Goal: Information Seeking & Learning: Learn about a topic

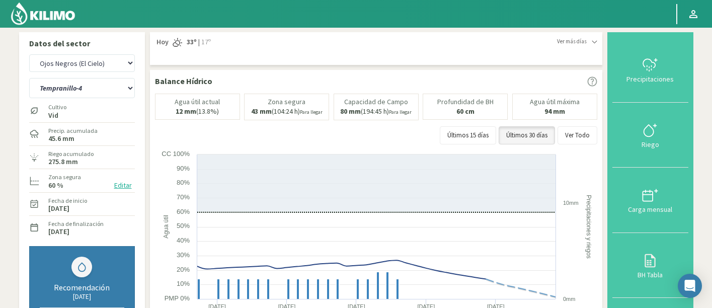
select select "7245: Object"
select select "649: Object"
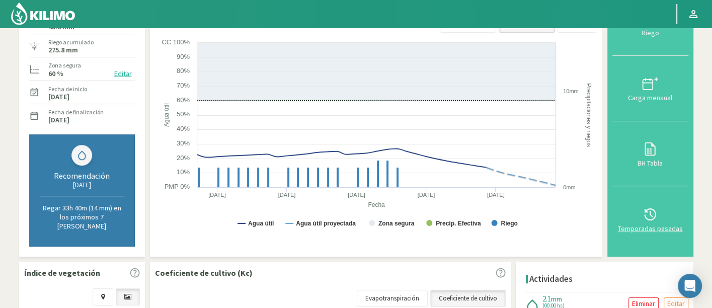
scroll to position [112, 0]
click at [645, 225] on div "Temporadas pasadas" at bounding box center [650, 228] width 70 height 7
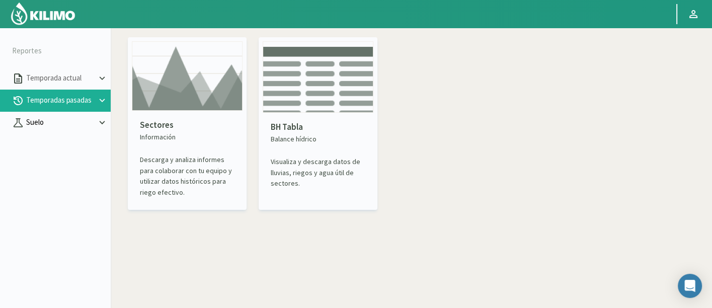
click at [60, 124] on p "Suelo" at bounding box center [60, 123] width 72 height 12
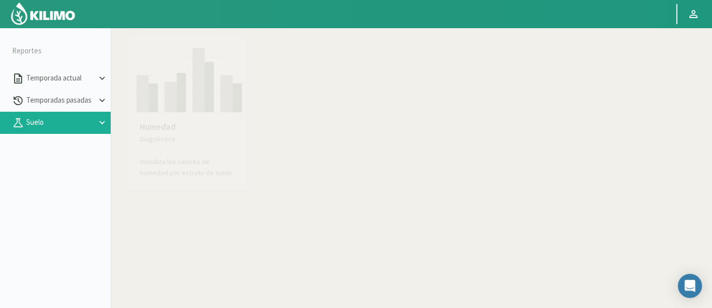
click at [171, 131] on p "Humedad" at bounding box center [187, 127] width 95 height 13
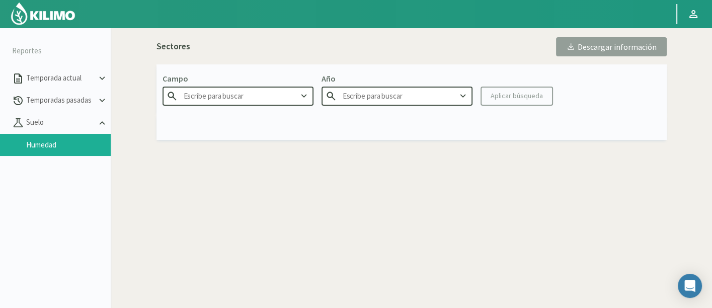
type input "Agr. Cardonal"
type input "2025"
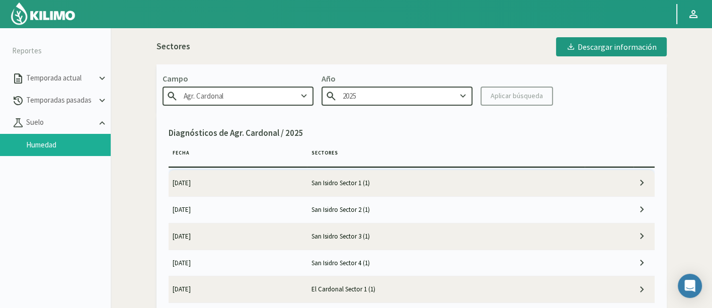
click at [285, 192] on td "[DATE]" at bounding box center [238, 183] width 139 height 26
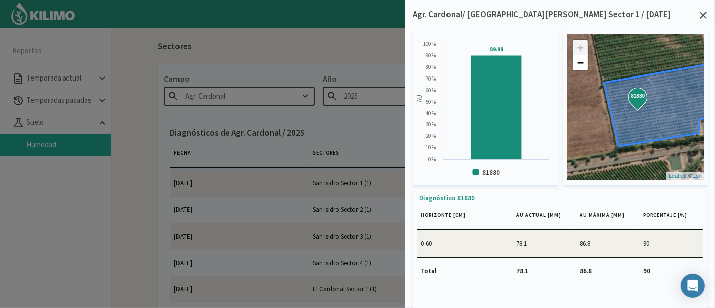
click at [704, 16] on icon at bounding box center [703, 15] width 7 height 7
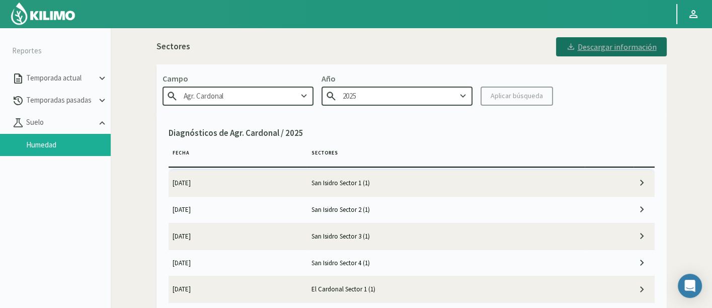
click at [605, 45] on div "Descargar información" at bounding box center [611, 47] width 91 height 10
click at [447, 182] on td "San Isidro Sector 1 (1)" at bounding box center [446, 183] width 278 height 26
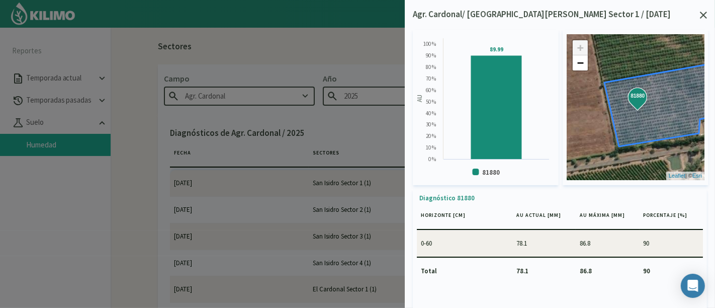
click at [302, 161] on div at bounding box center [357, 154] width 715 height 308
click at [704, 16] on icon at bounding box center [703, 15] width 7 height 7
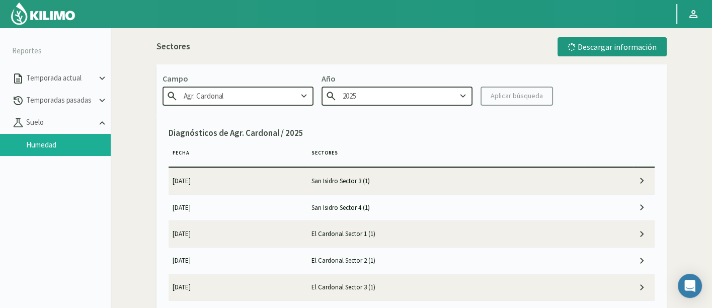
scroll to position [129, 0]
